Goal: Task Accomplishment & Management: Manage account settings

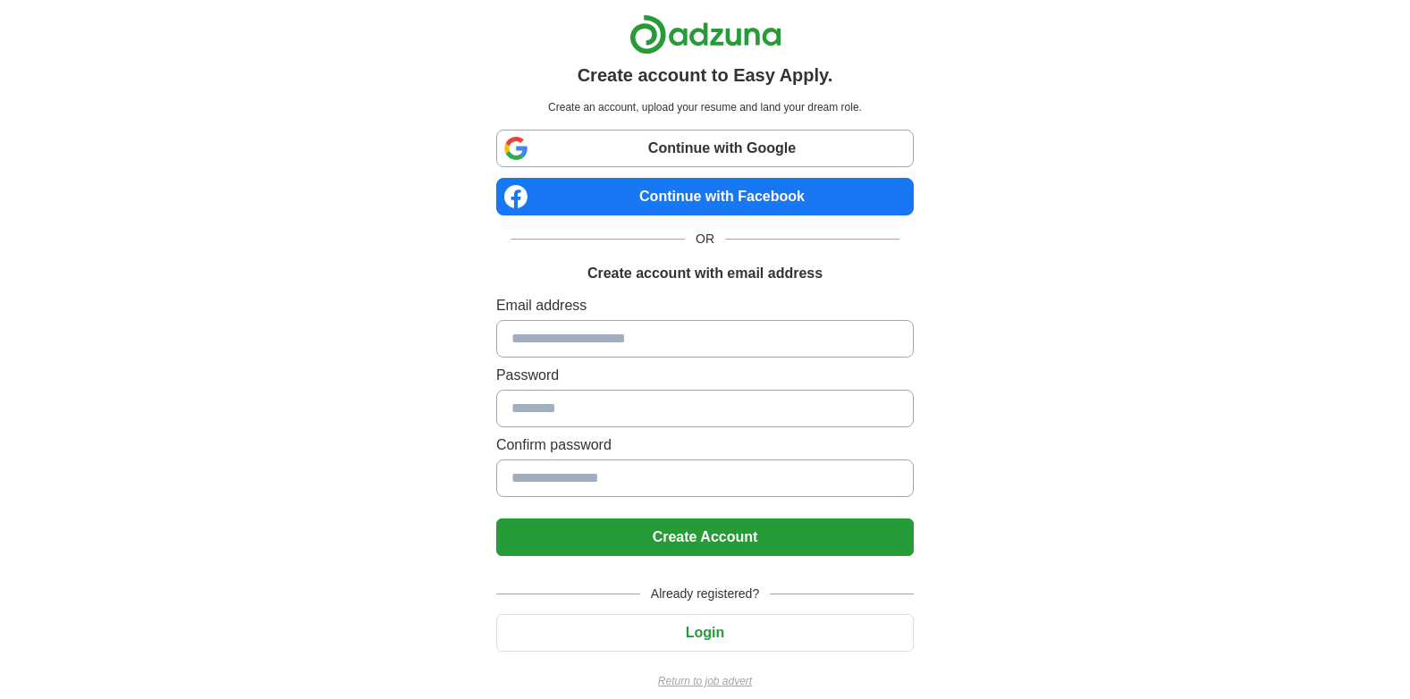
scroll to position [19, 0]
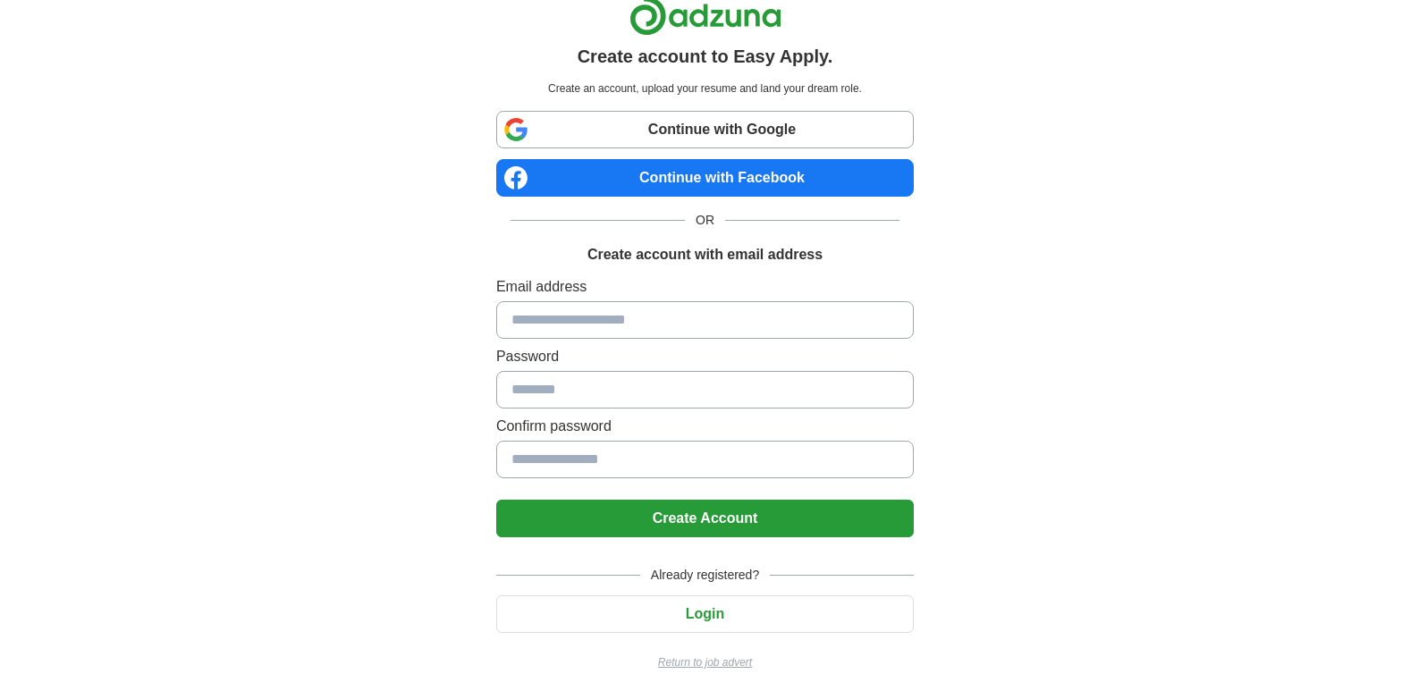
click at [714, 663] on p "Return to job advert" at bounding box center [705, 662] width 418 height 16
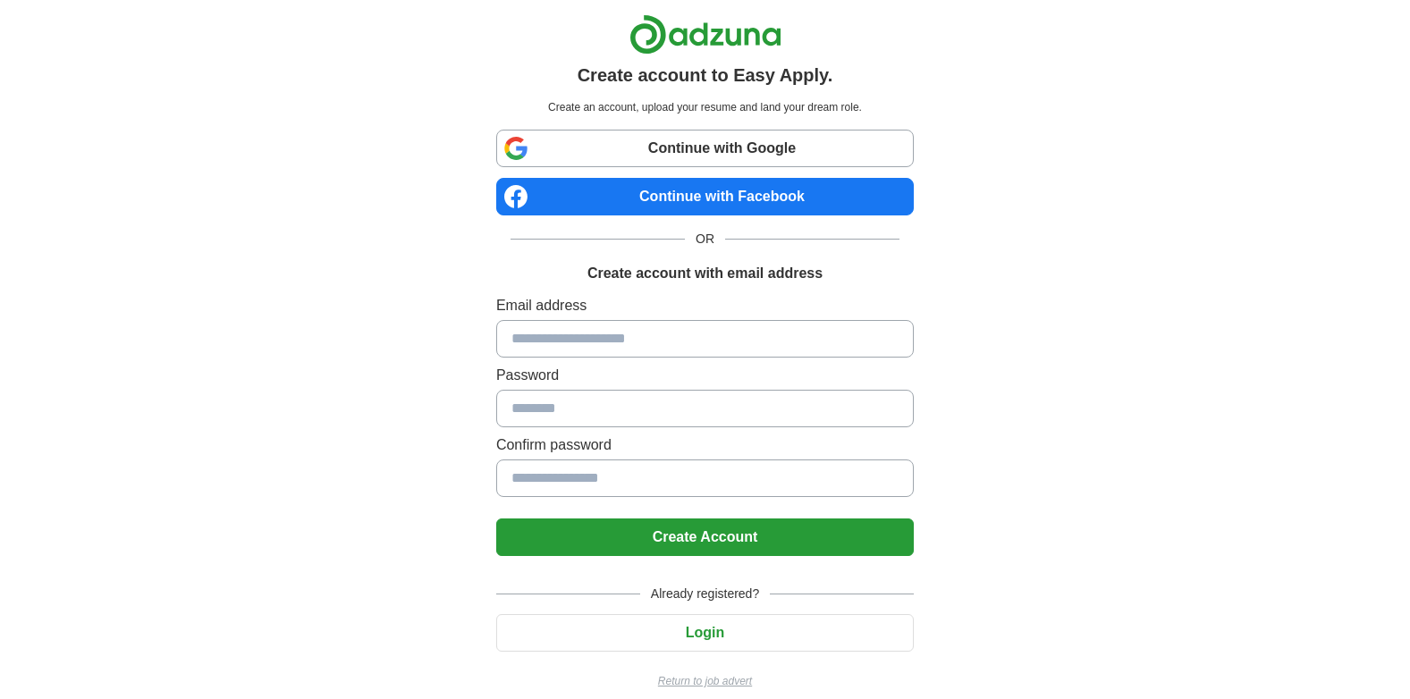
click at [704, 637] on button "Login" at bounding box center [705, 633] width 418 height 38
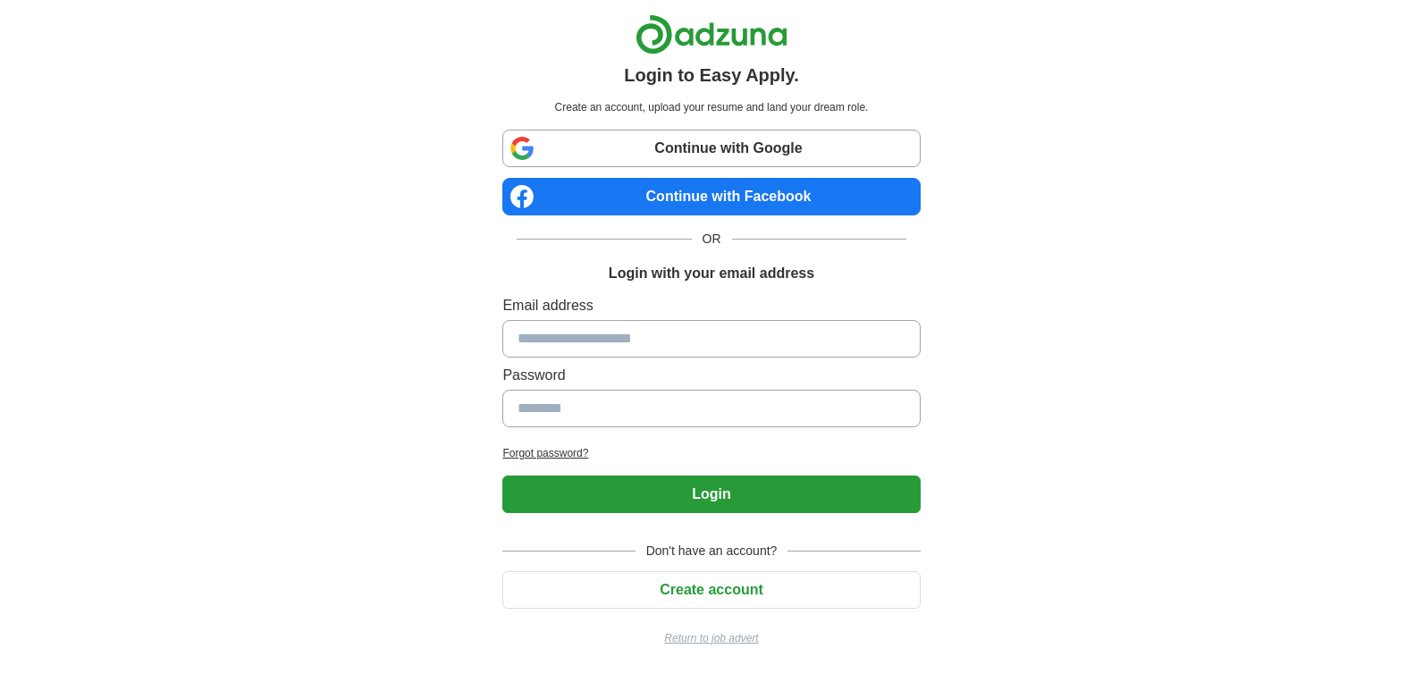
click at [557, 335] on input at bounding box center [711, 339] width 418 height 38
type input "**********"
click at [598, 401] on input at bounding box center [711, 409] width 418 height 38
click at [536, 456] on h2 "Forgot password?" at bounding box center [711, 453] width 418 height 16
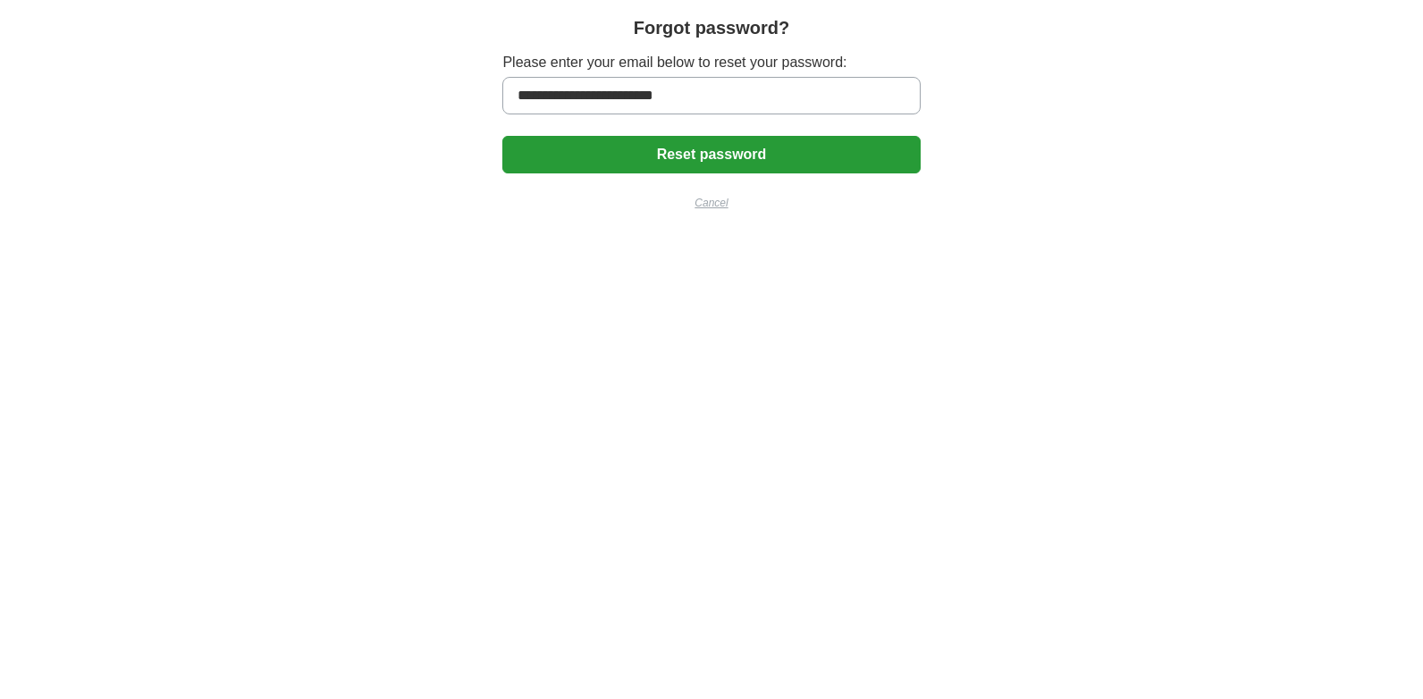
click at [694, 163] on button "Reset password" at bounding box center [711, 155] width 418 height 38
